Goal: Task Accomplishment & Management: Complete application form

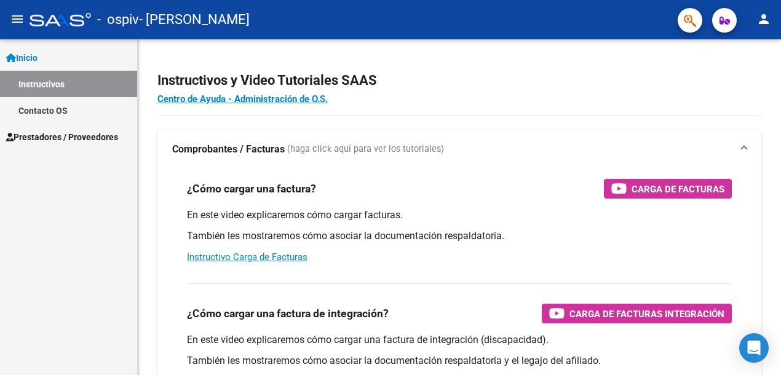
click at [55, 140] on span "Prestadores / Proveedores" at bounding box center [62, 137] width 112 height 14
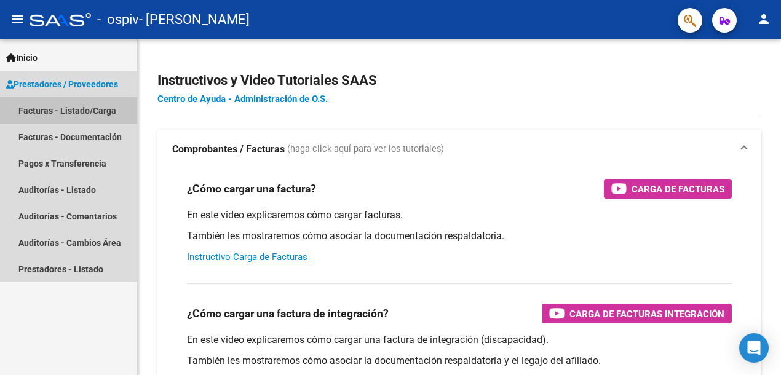
click at [74, 108] on link "Facturas - Listado/Carga" at bounding box center [68, 110] width 137 height 26
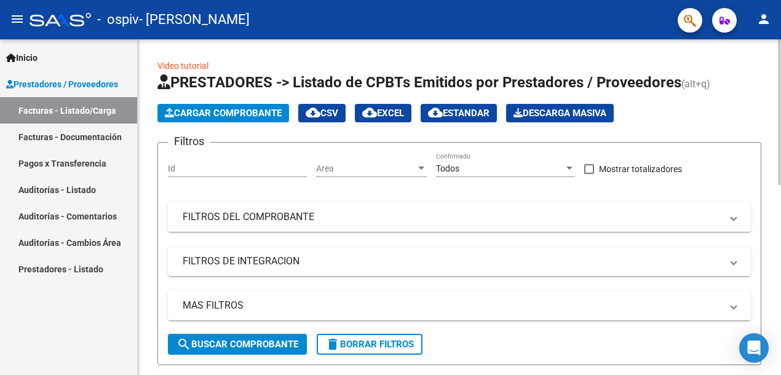
click at [242, 109] on span "Cargar Comprobante" at bounding box center [223, 113] width 117 height 11
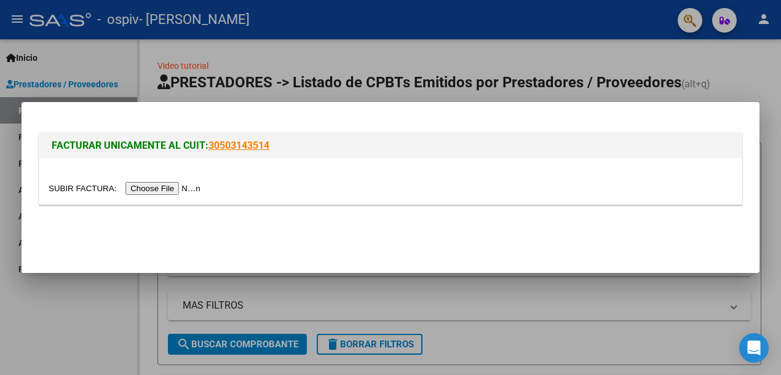
click at [157, 192] on input "file" at bounding box center [127, 188] width 156 height 13
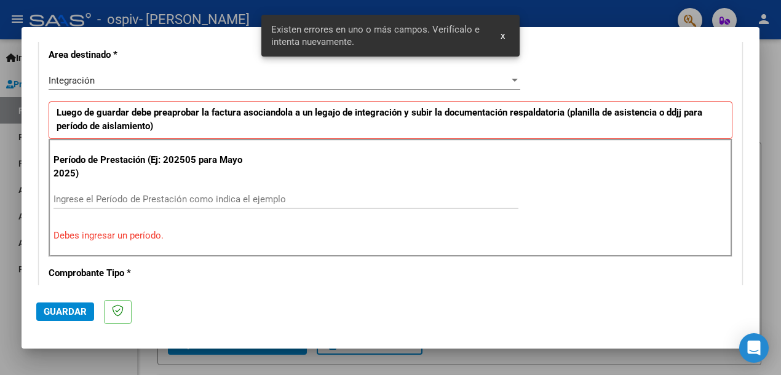
scroll to position [306, 0]
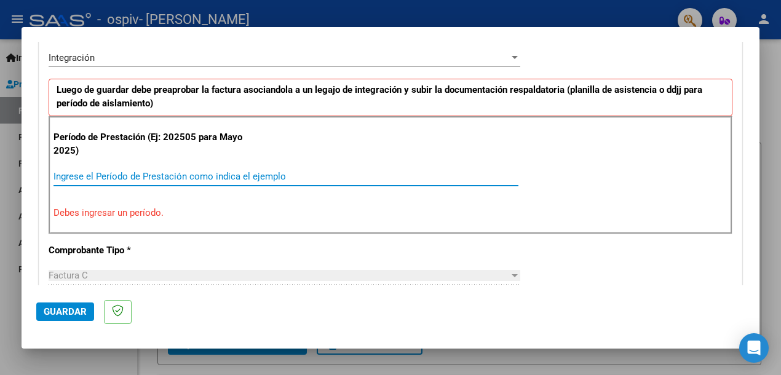
click at [117, 175] on input "Ingrese el Período de Prestación como indica el ejemplo" at bounding box center [286, 176] width 465 height 11
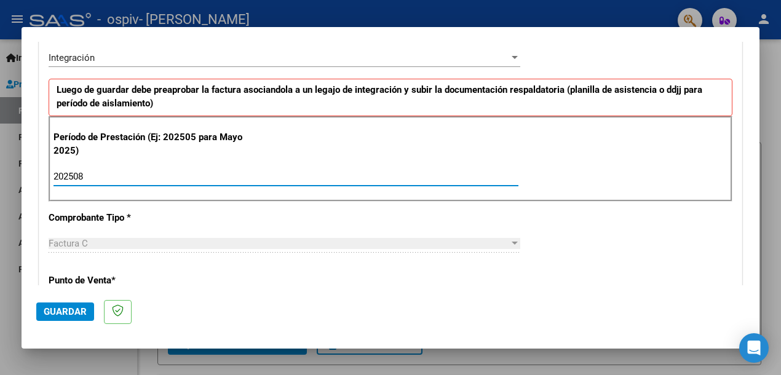
type input "202508"
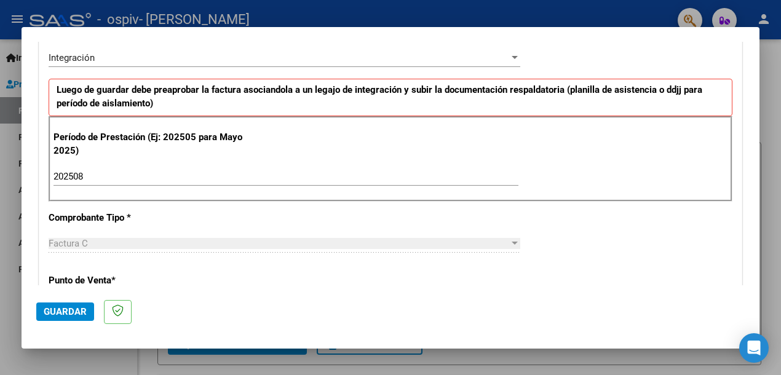
click at [202, 213] on p "Comprobante Tipo *" at bounding box center [151, 218] width 205 height 14
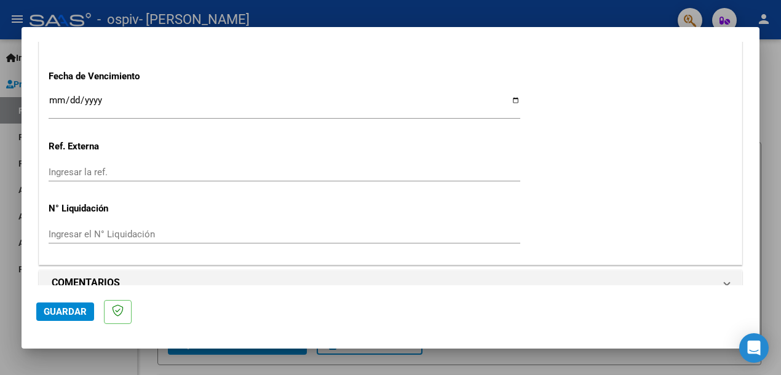
scroll to position [860, 0]
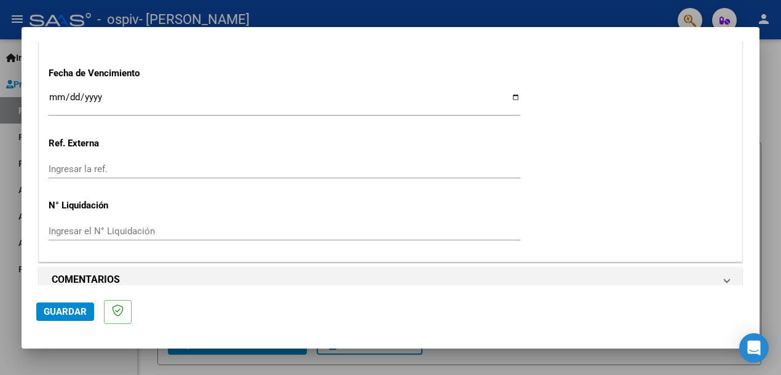
click at [509, 98] on input "Ingresar la fecha" at bounding box center [285, 102] width 472 height 20
type input "[DATE]"
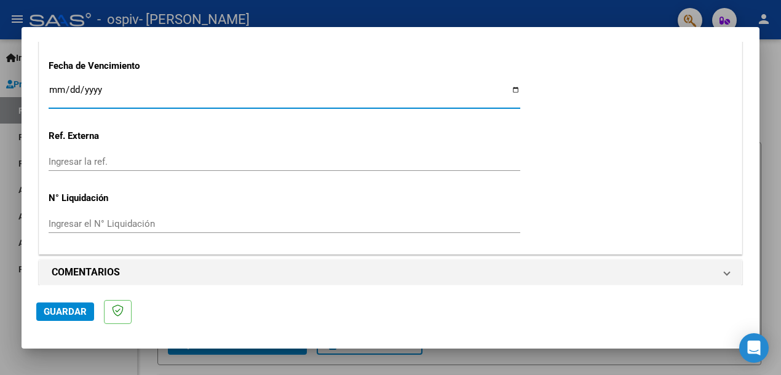
scroll to position [876, 0]
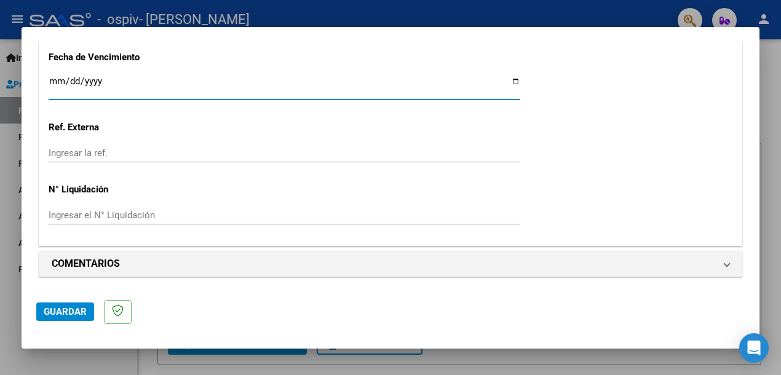
click at [65, 308] on span "Guardar" at bounding box center [65, 311] width 43 height 11
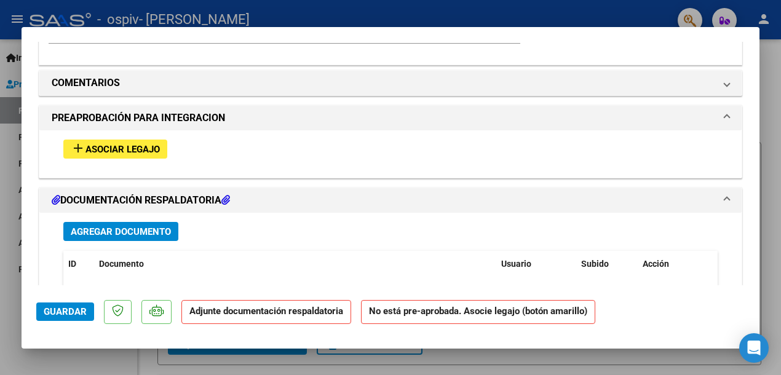
scroll to position [1046, 0]
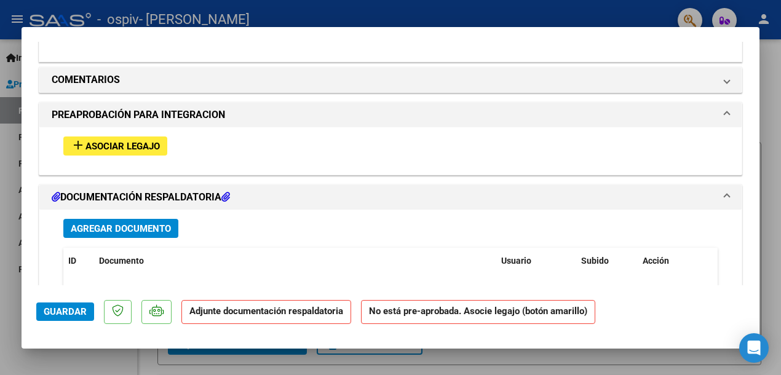
click at [132, 148] on span "Asociar Legajo" at bounding box center [123, 146] width 74 height 11
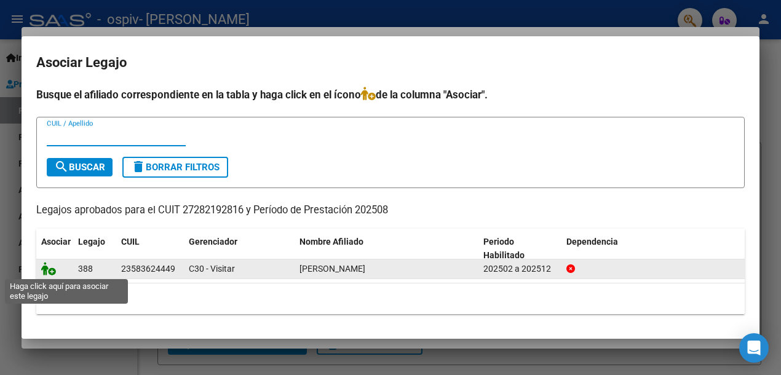
click at [48, 268] on icon at bounding box center [48, 269] width 15 height 14
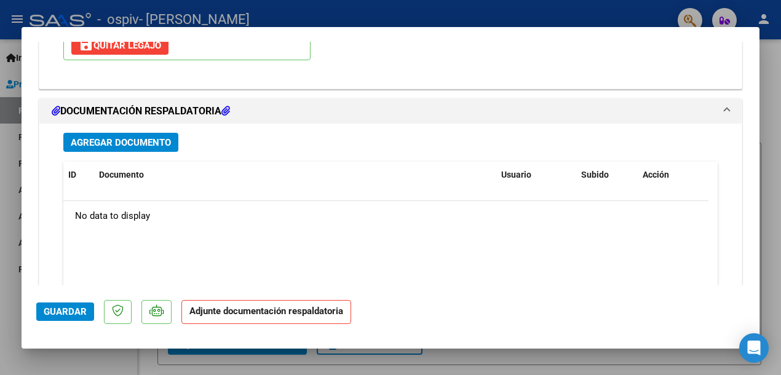
scroll to position [1386, 0]
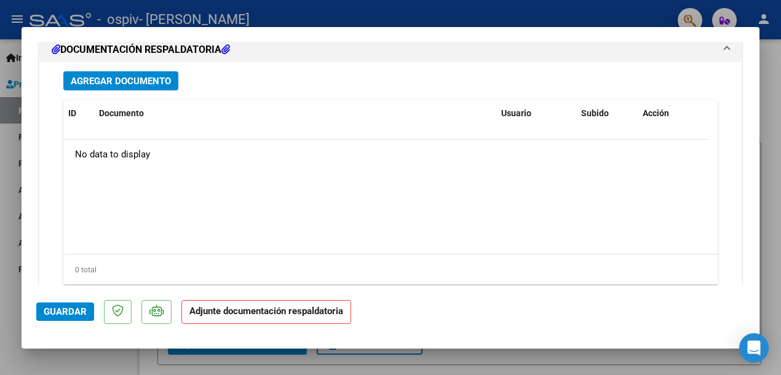
click at [154, 80] on span "Agregar Documento" at bounding box center [121, 81] width 100 height 11
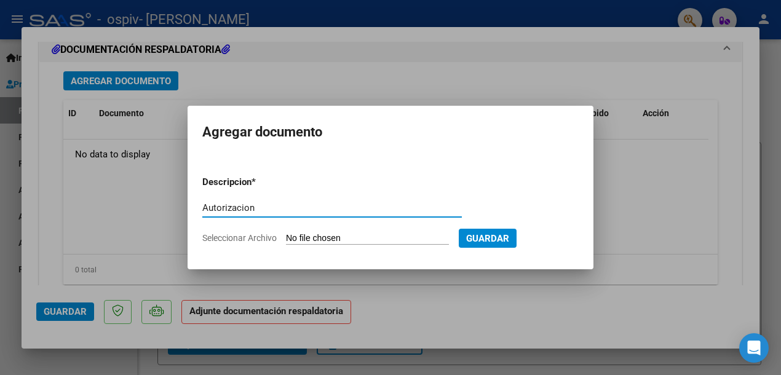
type input "Autorizacion"
click at [315, 237] on input "Seleccionar Archivo" at bounding box center [367, 239] width 163 height 12
type input "C:\fakepath\[PERSON_NAME] TO 2025.pdf"
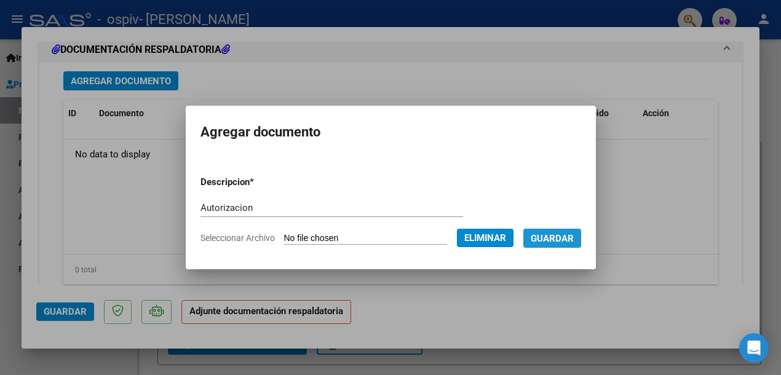
click at [552, 237] on span "Guardar" at bounding box center [552, 238] width 43 height 11
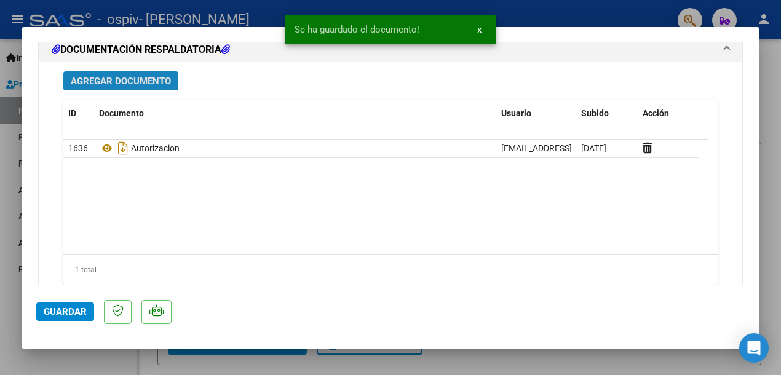
click at [151, 86] on span "Agregar Documento" at bounding box center [121, 81] width 100 height 11
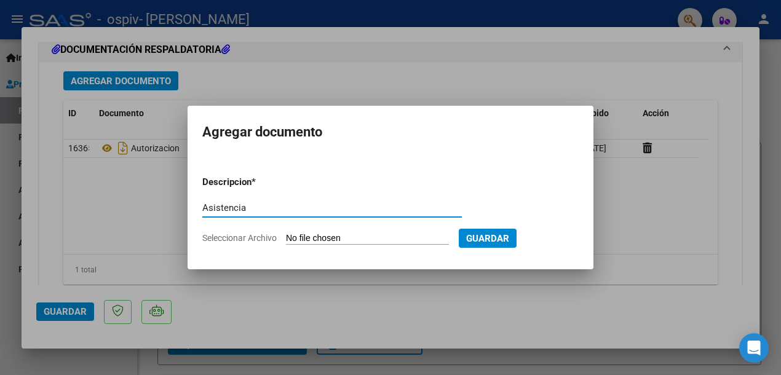
type input "Asistencia"
click at [320, 240] on input "Seleccionar Archivo" at bounding box center [367, 239] width 163 height 12
type input "C:\fakepath\Asistencia Casaglia 082025.pdf"
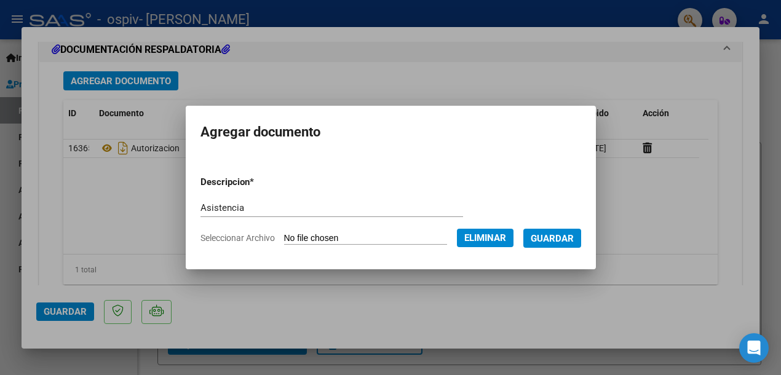
click at [545, 242] on span "Guardar" at bounding box center [552, 238] width 43 height 11
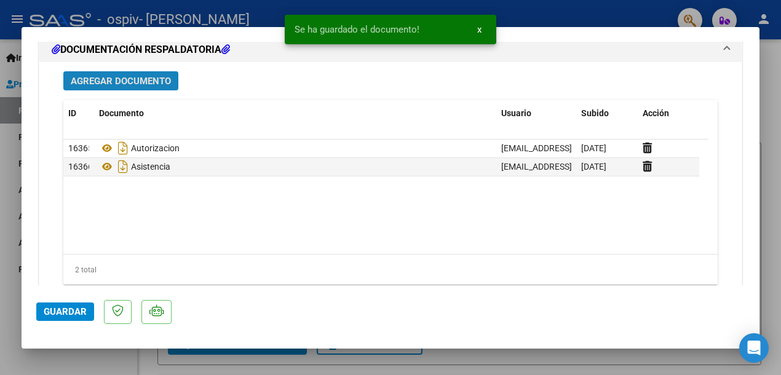
click at [158, 87] on button "Agregar Documento" at bounding box center [120, 80] width 115 height 19
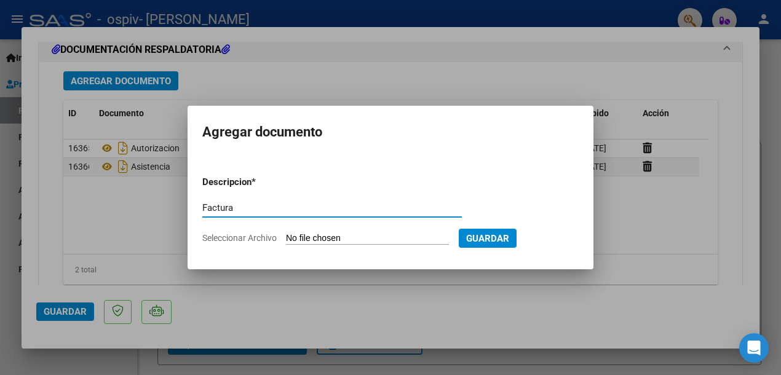
type input "Factura"
click at [317, 239] on input "Seleccionar Archivo" at bounding box center [367, 239] width 163 height 12
type input "C:\fakepath\27282192816_011_00007_00000804 Casaglia 082025.pdf"
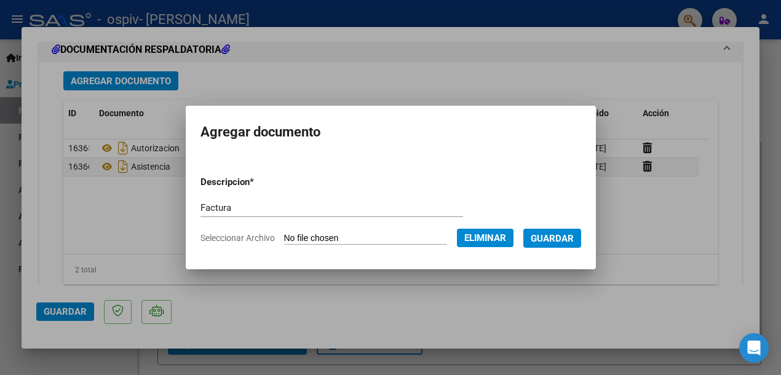
click at [560, 244] on button "Guardar" at bounding box center [553, 238] width 58 height 19
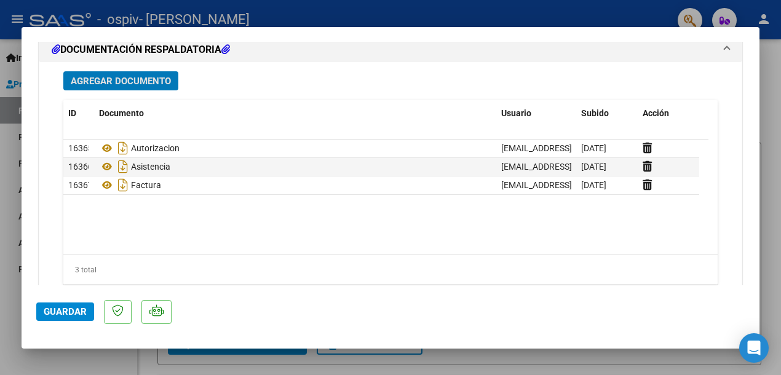
click at [58, 309] on span "Guardar" at bounding box center [65, 311] width 43 height 11
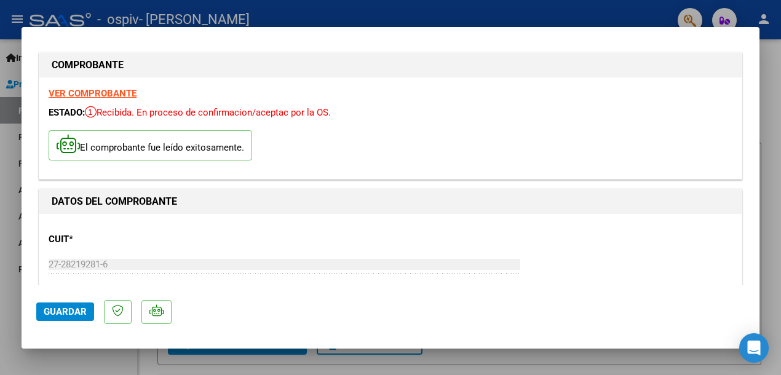
scroll to position [0, 0]
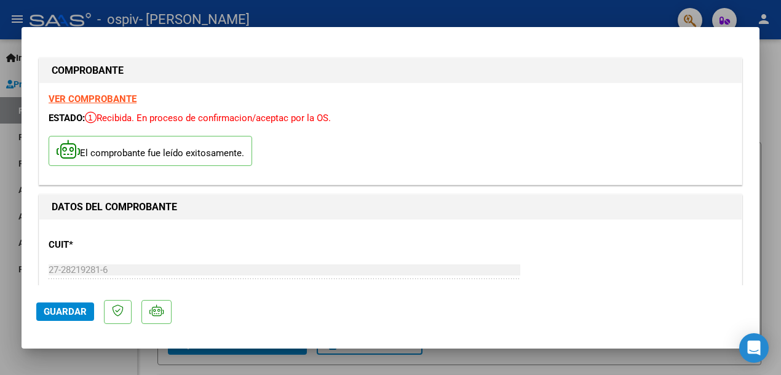
click at [770, 212] on div at bounding box center [390, 187] width 781 height 375
type input "$ 0,00"
